Goal: Task Accomplishment & Management: Use online tool/utility

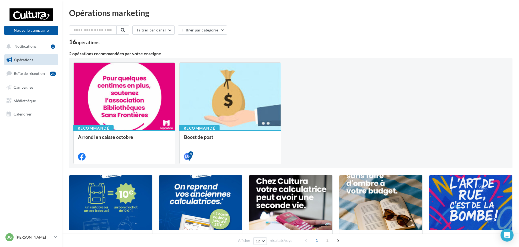
click at [24, 80] on ul "Opérations Boîte de réception 21 Campagnes Médiathèque Calendrier" at bounding box center [31, 87] width 58 height 70
click at [26, 77] on link "Boîte de réception 21" at bounding box center [31, 74] width 56 height 12
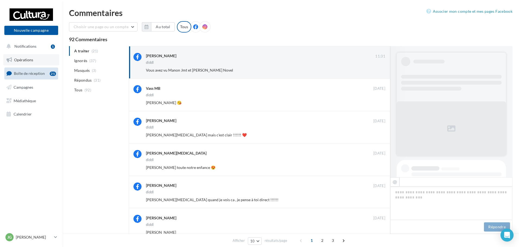
scroll to position [86, 0]
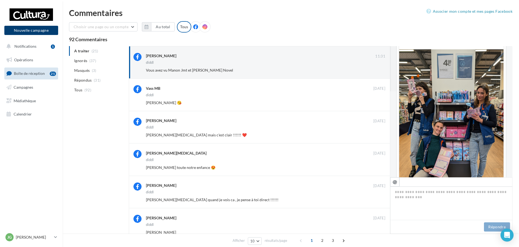
click at [34, 33] on button "Nouvelle campagne" at bounding box center [31, 30] width 54 height 9
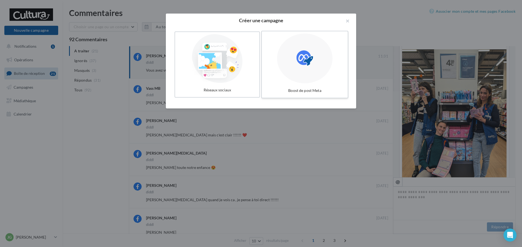
click at [299, 59] on icon at bounding box center [304, 58] width 17 height 17
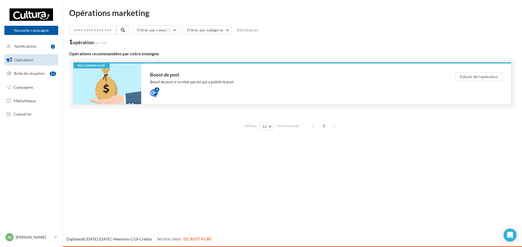
click at [292, 86] on div "Boost de post Boost de post si ce n'est pas toi qui a publié le post 4" at bounding box center [293, 83] width 287 height 23
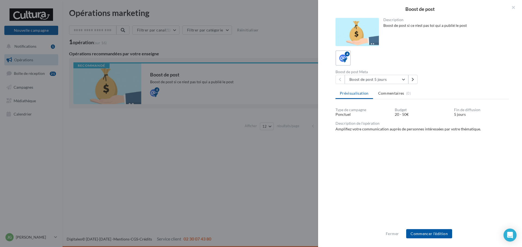
click at [434, 229] on div "Fermer Commencer l'édition" at bounding box center [420, 236] width 204 height 22
click at [435, 231] on button "Commencer l'édition" at bounding box center [429, 234] width 46 height 9
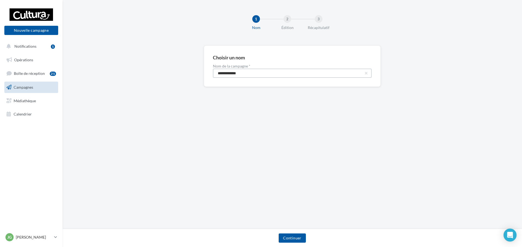
click at [307, 76] on input "**********" at bounding box center [292, 73] width 159 height 9
type input "**********"
click at [295, 243] on button "Continuer" at bounding box center [291, 238] width 27 height 9
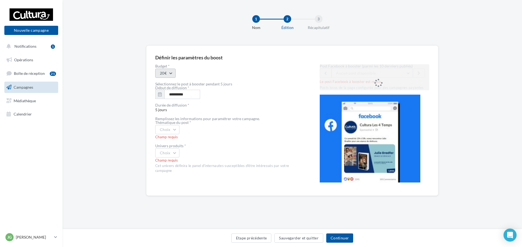
click at [175, 70] on button "20€" at bounding box center [165, 73] width 20 height 9
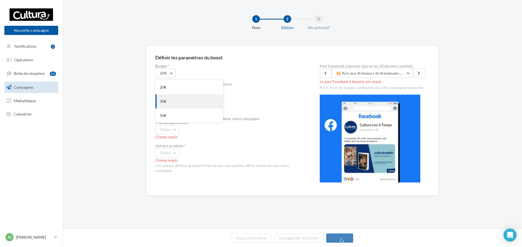
click at [172, 101] on div "30€" at bounding box center [188, 102] width 67 height 14
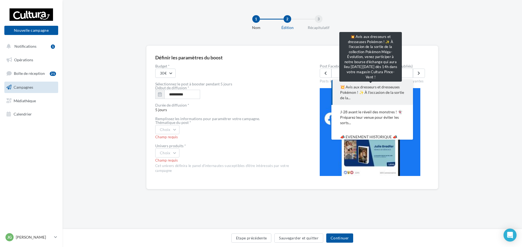
click at [367, 96] on span "💥 Avis aux dresseurs et dresseuses Pokémon ! ✨ À l'occasion de la sortie de la.…" at bounding box center [372, 92] width 64 height 16
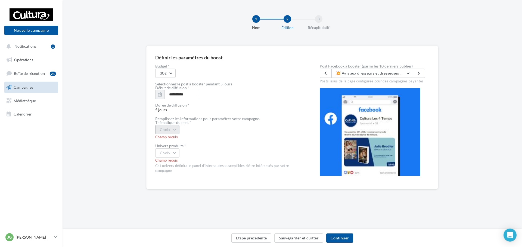
click at [178, 128] on button "Choix" at bounding box center [167, 129] width 24 height 9
click at [190, 149] on div "Evènement" at bounding box center [188, 144] width 67 height 14
click at [175, 152] on button "Choix" at bounding box center [167, 153] width 24 height 9
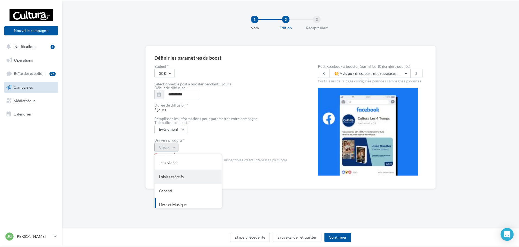
scroll to position [17, 0]
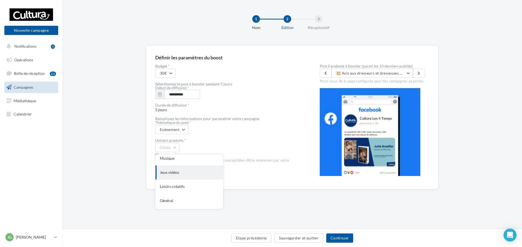
click at [192, 177] on div "Jeux vidéos" at bounding box center [188, 173] width 67 height 14
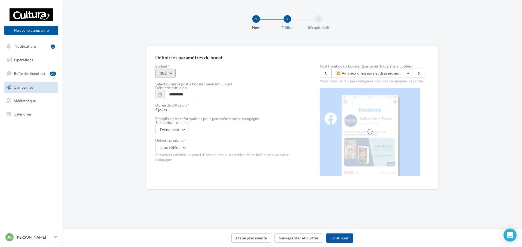
click at [167, 76] on button "30€" at bounding box center [165, 73] width 20 height 9
click at [255, 93] on div "**********" at bounding box center [228, 94] width 147 height 9
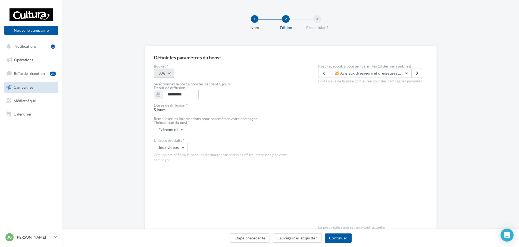
click at [168, 74] on button "30€" at bounding box center [164, 73] width 20 height 9
click at [200, 107] on div "30€" at bounding box center [187, 102] width 67 height 14
click at [164, 75] on button "30€" at bounding box center [164, 73] width 20 height 9
click at [136, 76] on div "**********" at bounding box center [290, 153] width 456 height 215
click at [168, 74] on button "30€" at bounding box center [164, 73] width 20 height 9
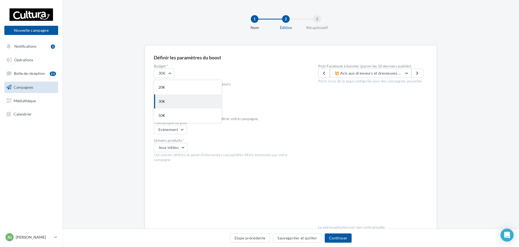
click at [181, 104] on div "30€" at bounding box center [187, 102] width 67 height 14
click at [174, 74] on button "30€" at bounding box center [164, 73] width 20 height 9
click at [208, 111] on div "50€" at bounding box center [187, 116] width 67 height 14
click at [172, 72] on button "50€" at bounding box center [164, 73] width 20 height 9
click at [119, 102] on div "**********" at bounding box center [290, 153] width 456 height 215
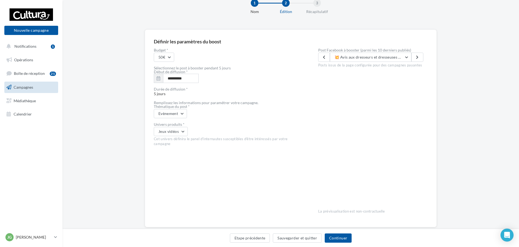
scroll to position [28, 0]
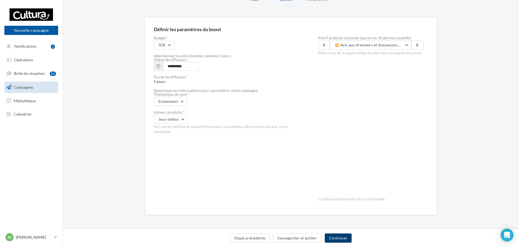
click at [335, 238] on button "Continuer" at bounding box center [338, 238] width 27 height 9
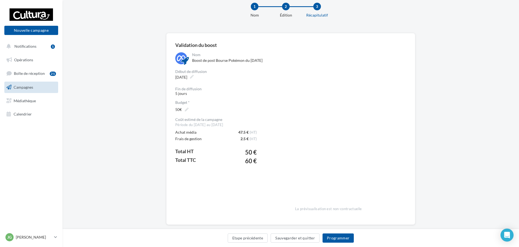
scroll to position [22, 0]
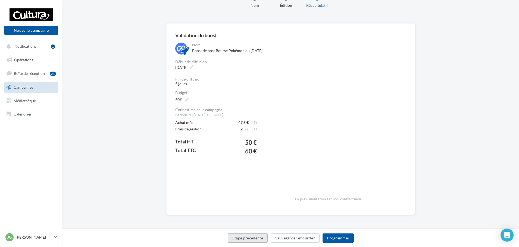
click at [261, 240] on button "Etape précédente" at bounding box center [248, 238] width 40 height 9
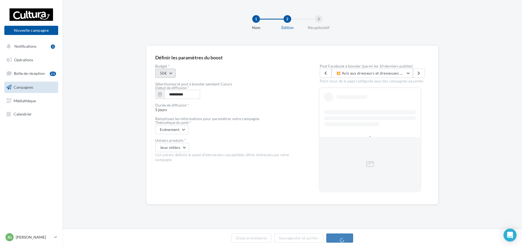
click at [171, 76] on button "50€" at bounding box center [165, 73] width 20 height 9
click at [179, 103] on div "30€" at bounding box center [188, 102] width 67 height 14
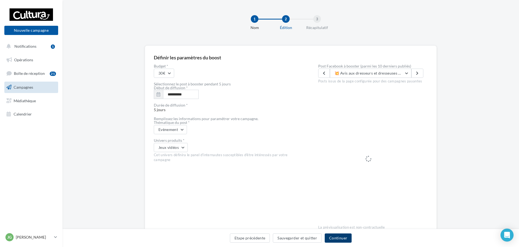
click at [343, 239] on button "Continuer" at bounding box center [338, 238] width 27 height 9
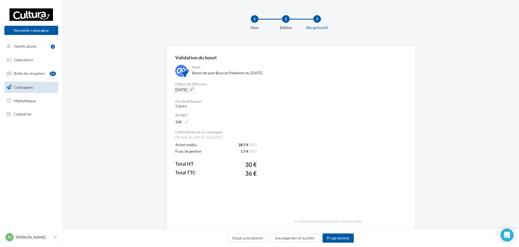
click at [196, 90] on label "07/10/2025" at bounding box center [184, 90] width 23 height 8
click at [339, 236] on button "Programmer" at bounding box center [338, 238] width 32 height 9
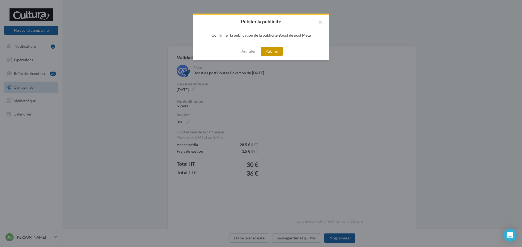
click at [265, 53] on button "Publier" at bounding box center [272, 51] width 22 height 9
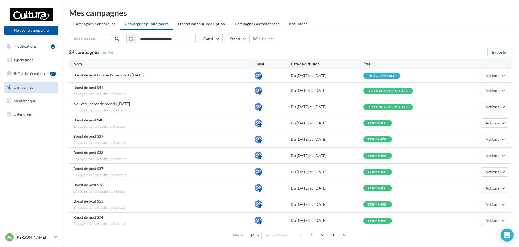
click at [498, 99] on div "Nouveau boost de post du [DATE] Envoyée par un autre utilisateur Du [DATE] au […" at bounding box center [290, 107] width 443 height 16
click at [493, 104] on button "Actions" at bounding box center [494, 106] width 27 height 9
click at [411, 41] on div "**********" at bounding box center [290, 39] width 443 height 11
click at [336, 77] on div "Du [DATE] au [DATE]" at bounding box center [327, 75] width 73 height 5
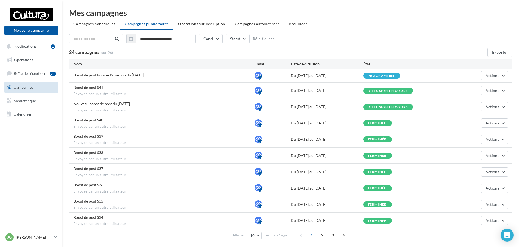
click at [346, 52] on div "24 campagnes (sur 26)" at bounding box center [234, 53] width 331 height 6
